Goal: Communication & Community: Answer question/provide support

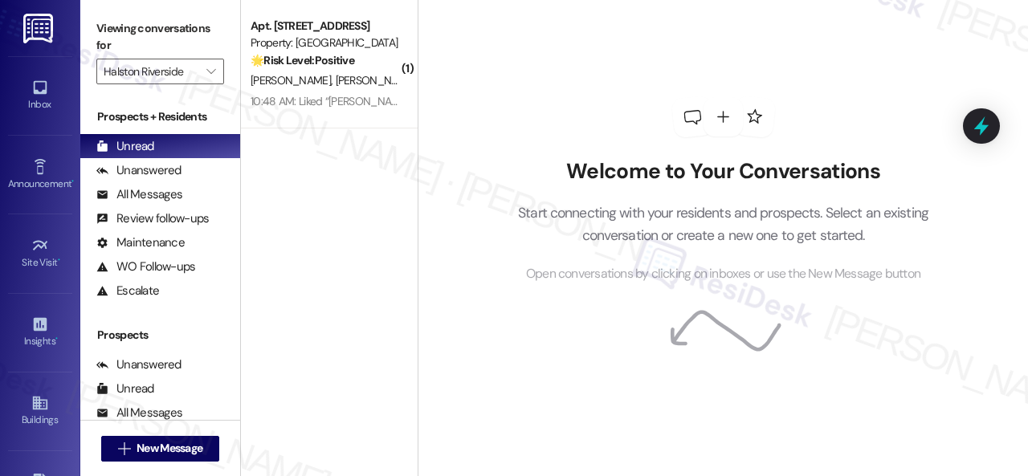
click at [386, 76] on div "[PERSON_NAME] [PERSON_NAME]" at bounding box center [325, 81] width 152 height 20
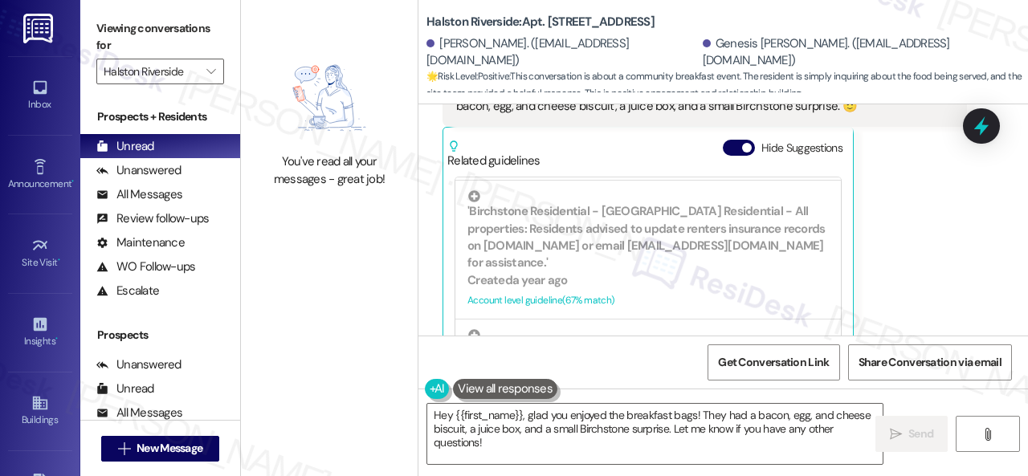
scroll to position [17479, 0]
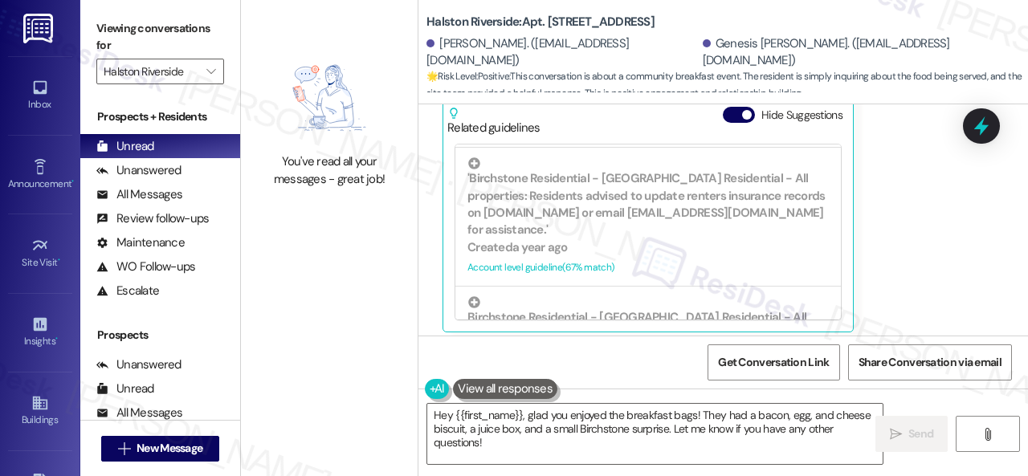
drag, startPoint x: 500, startPoint y: 453, endPoint x: 402, endPoint y: 400, distance: 111.4
click at [402, 400] on div "You've read all your messages - great job! [GEOGRAPHIC_DATA]: Apt. [STREET_ADDR…" at bounding box center [634, 238] width 787 height 476
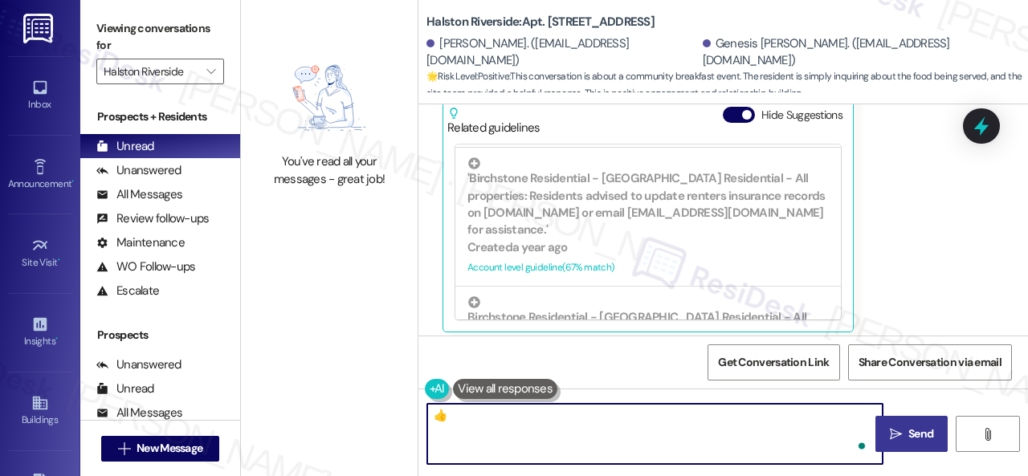
type textarea "👍"
click at [896, 438] on icon "" at bounding box center [896, 434] width 12 height 13
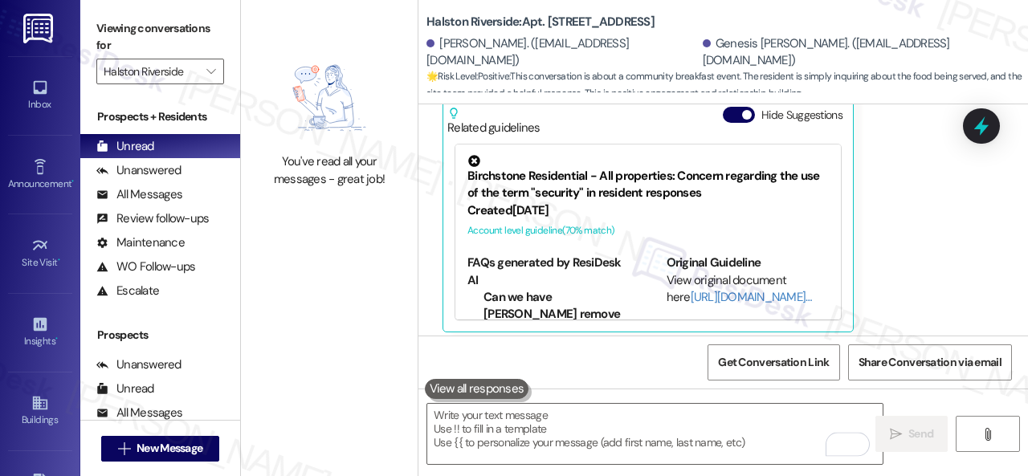
scroll to position [17478, 0]
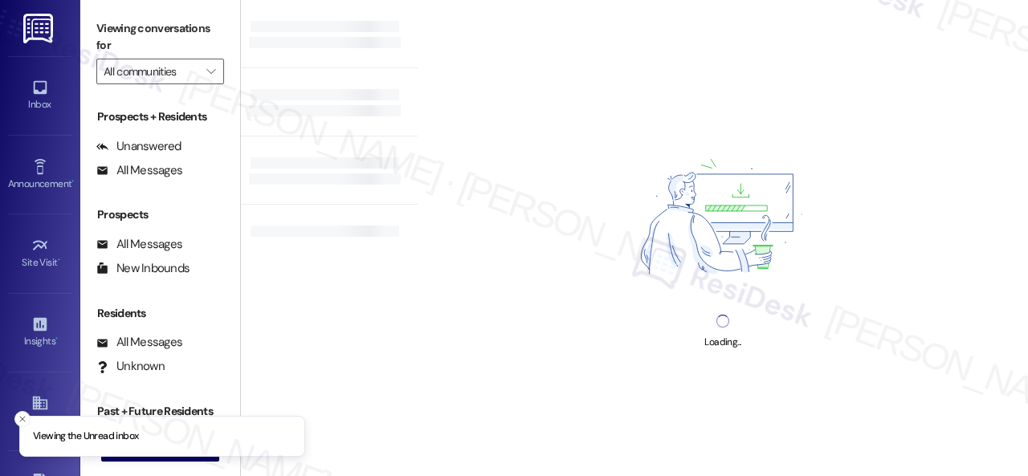
type input "Halston Riverside"
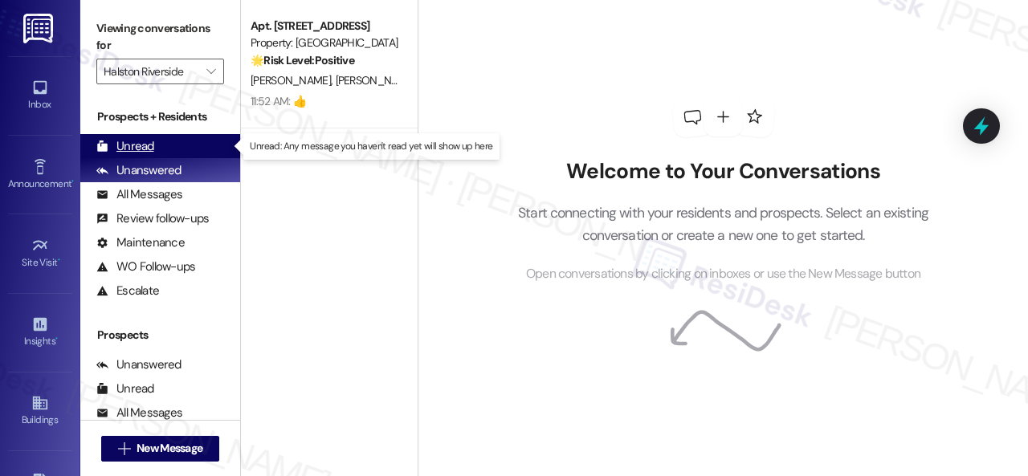
click at [138, 149] on div "Unread" at bounding box center [125, 146] width 58 height 17
